Goal: Find specific page/section: Find specific page/section

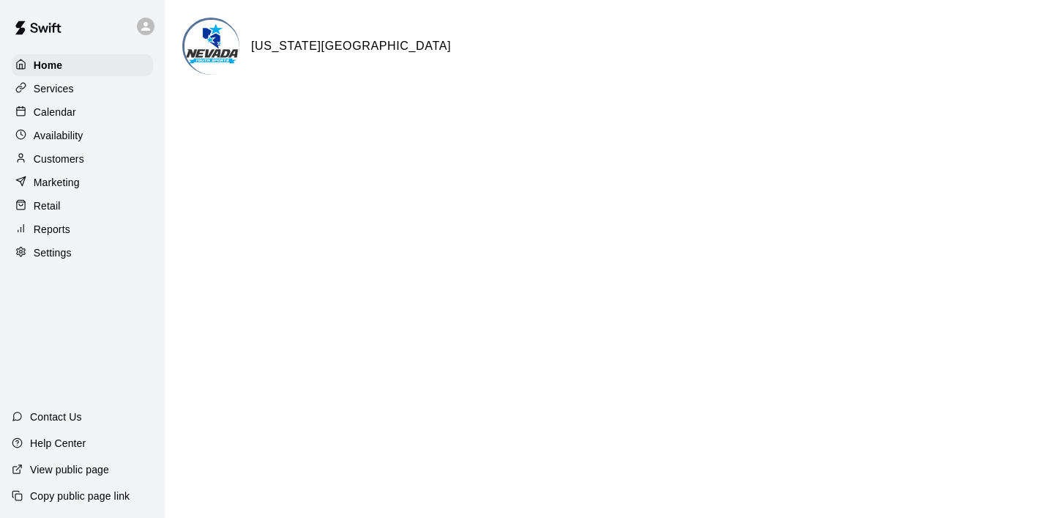
click at [59, 109] on p "Calendar" at bounding box center [55, 112] width 42 height 15
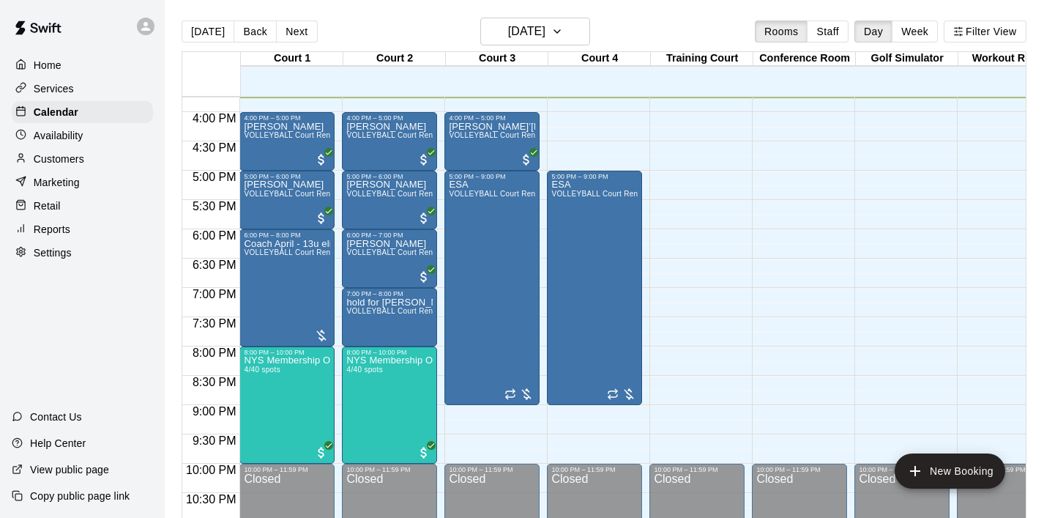
scroll to position [885, 0]
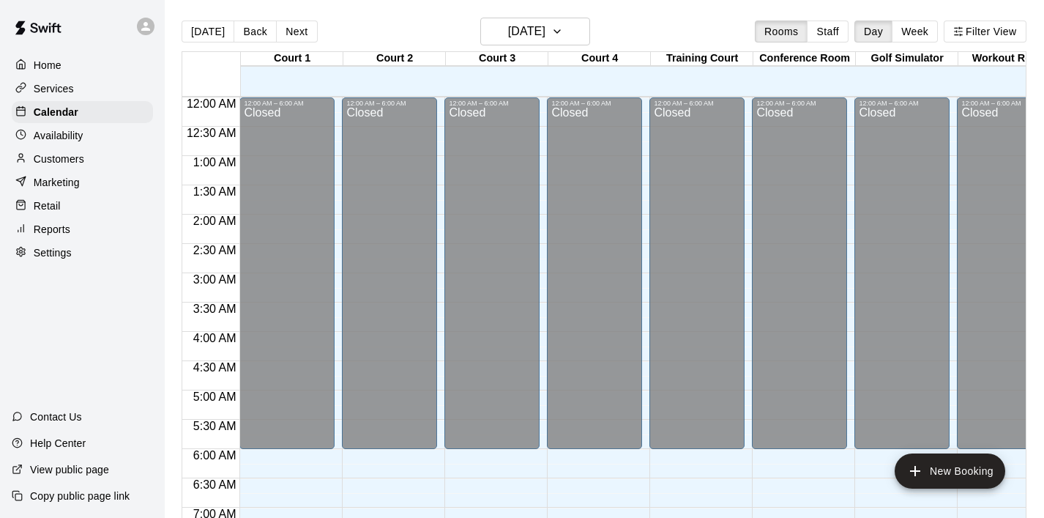
scroll to position [925, 0]
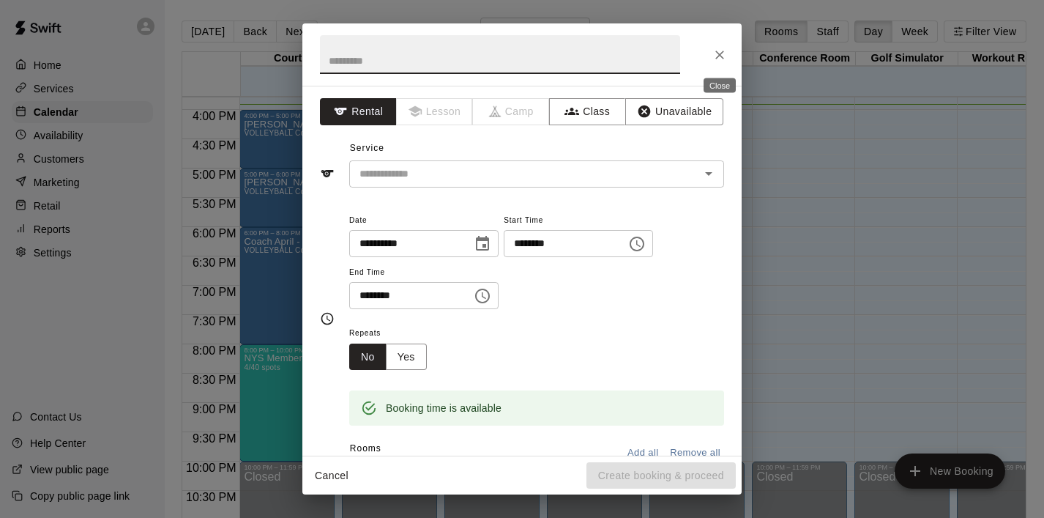
click at [721, 48] on icon "Close" at bounding box center [720, 55] width 15 height 15
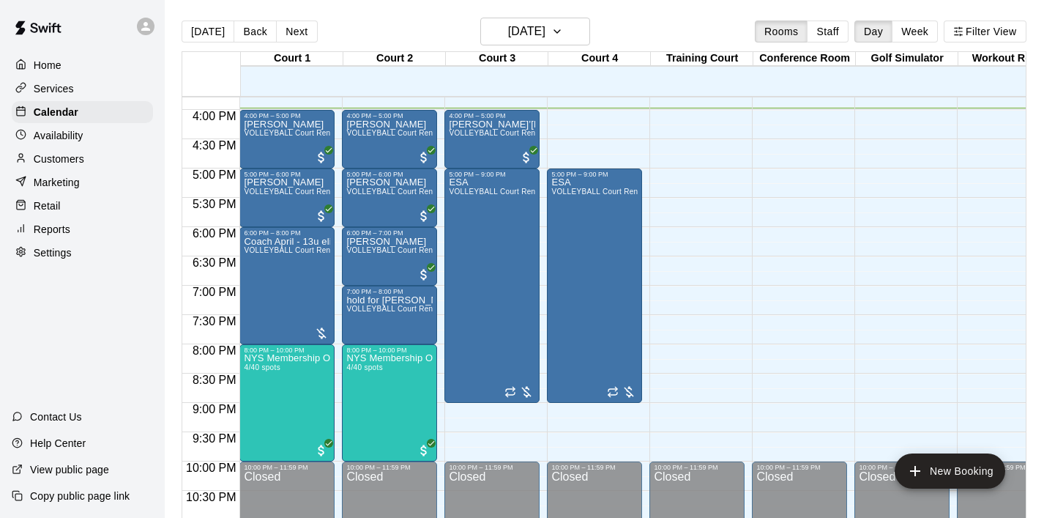
click at [53, 58] on p "Home" at bounding box center [48, 65] width 28 height 15
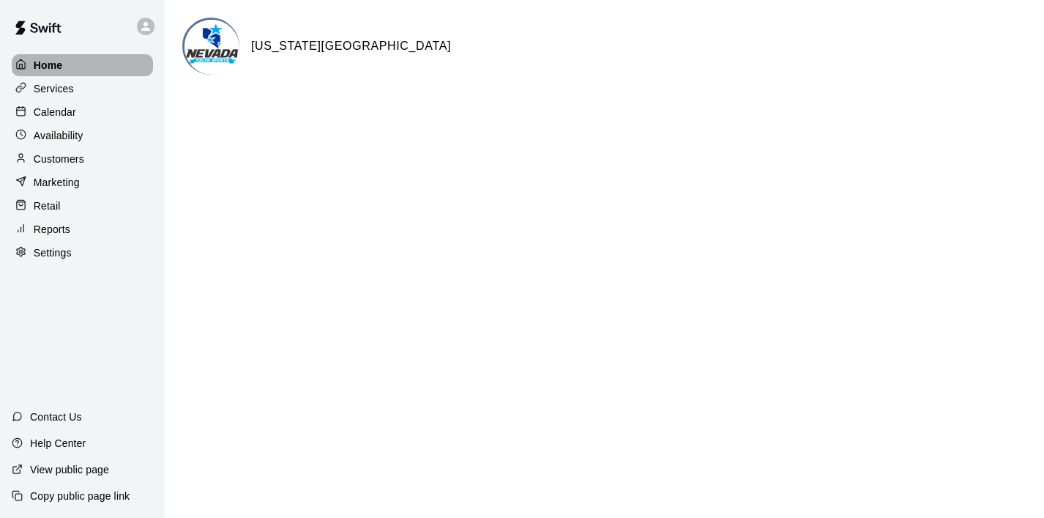
click at [53, 58] on p "Home" at bounding box center [48, 65] width 29 height 15
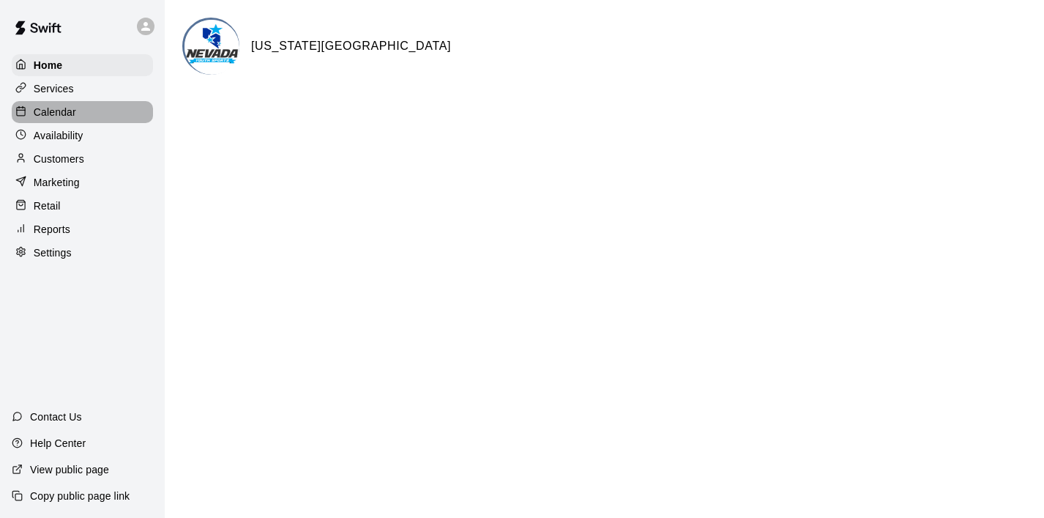
click at [64, 112] on p "Calendar" at bounding box center [55, 112] width 42 height 15
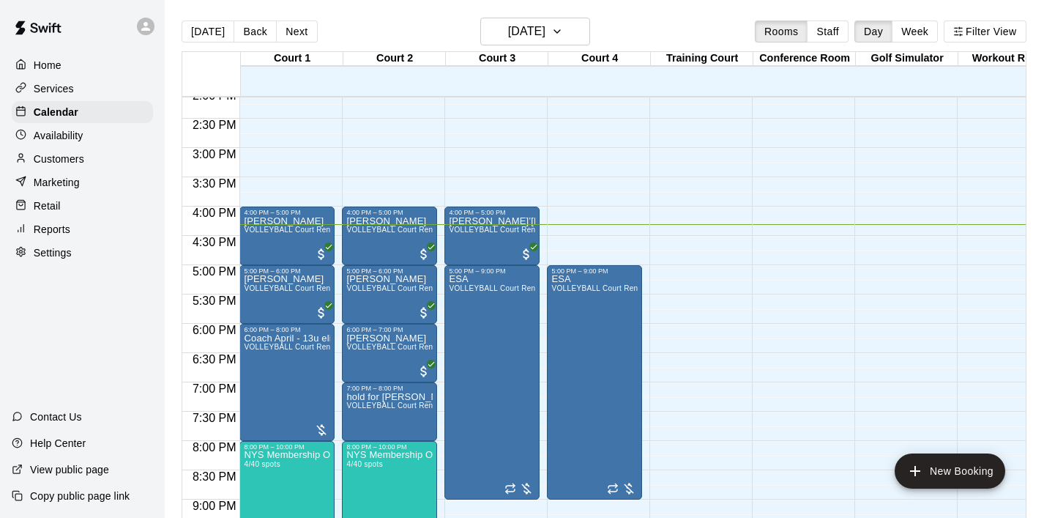
scroll to position [866, 0]
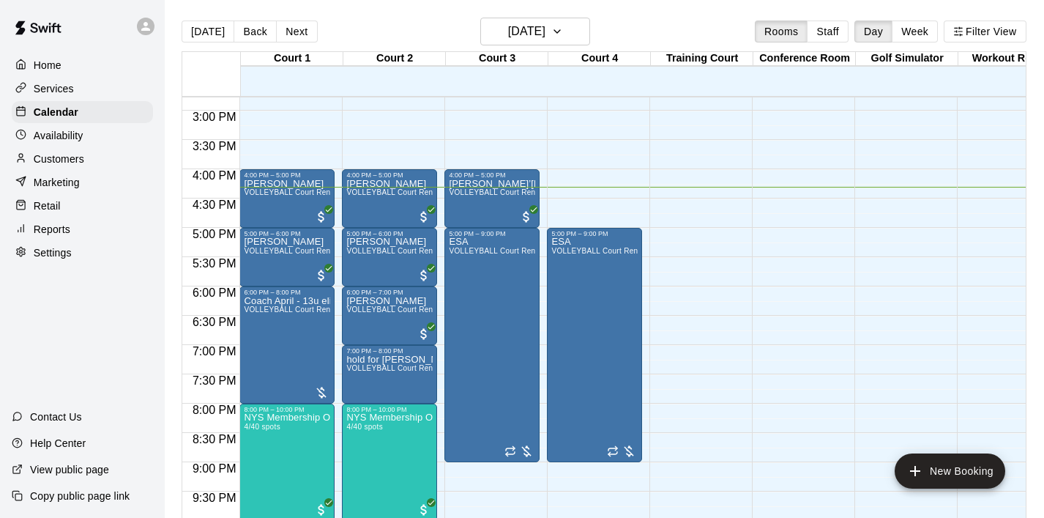
click at [76, 61] on div "Home" at bounding box center [82, 65] width 141 height 22
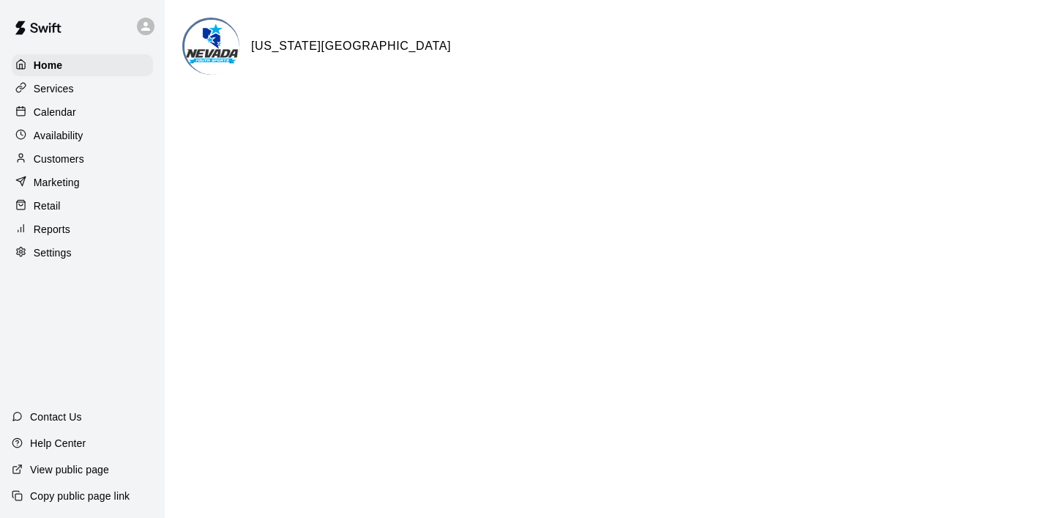
click at [73, 105] on p "Calendar" at bounding box center [55, 112] width 42 height 15
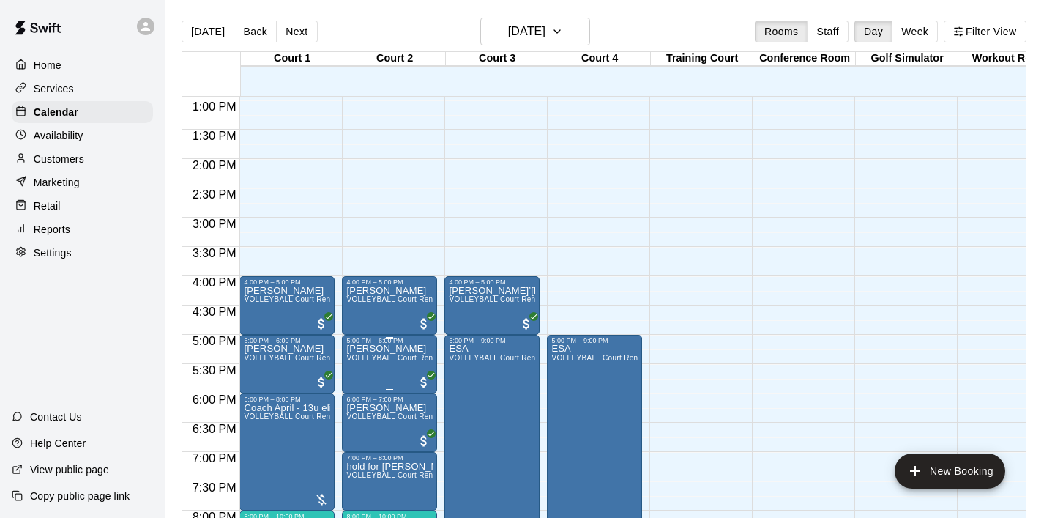
scroll to position [764, 0]
